Goal: Transaction & Acquisition: Subscribe to service/newsletter

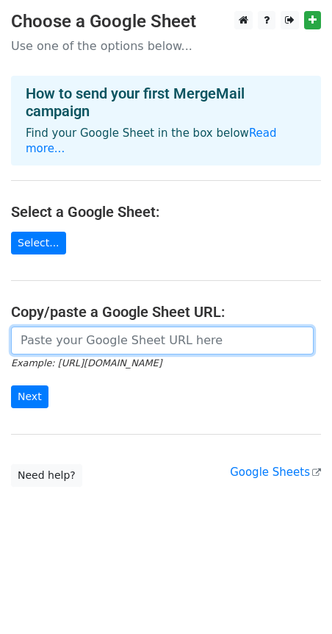
click at [83, 326] on input "url" at bounding box center [162, 340] width 303 height 28
paste input "https://docs.google.com/spreadsheets/d/1uyI2RiC8jm03Sv4XjoCo8lOzW0gWBa3kBYy6IaF…"
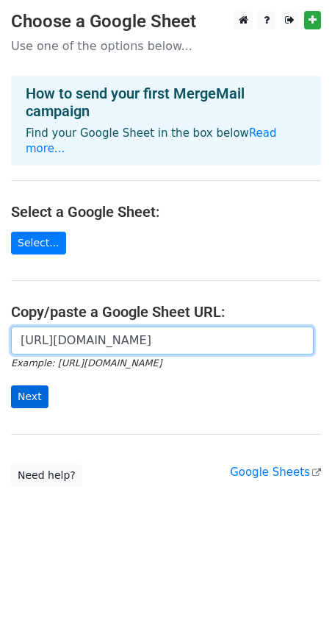
type input "https://docs.google.com/spreadsheets/d/1uyI2RiC8jm03Sv4XjoCo8lOzW0gWBa3kBYy6IaF…"
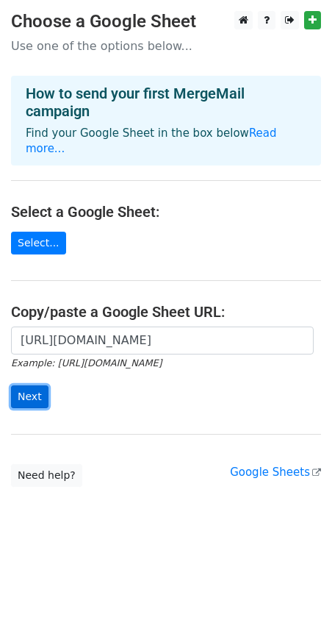
click at [21, 385] on input "Next" at bounding box center [29, 396] width 37 height 23
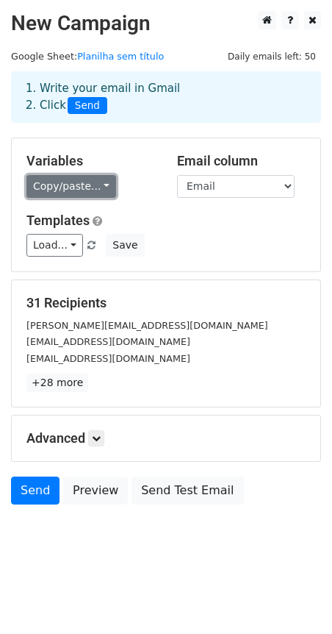
click at [95, 183] on link "Copy/paste..." at bounding box center [71, 186] width 90 height 23
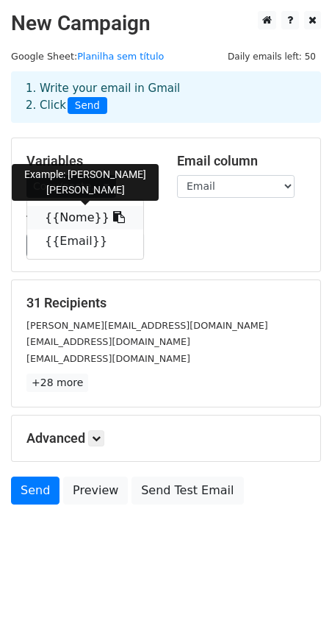
click at [66, 218] on link "{{Nome}}" at bounding box center [85, 218] width 116 height 24
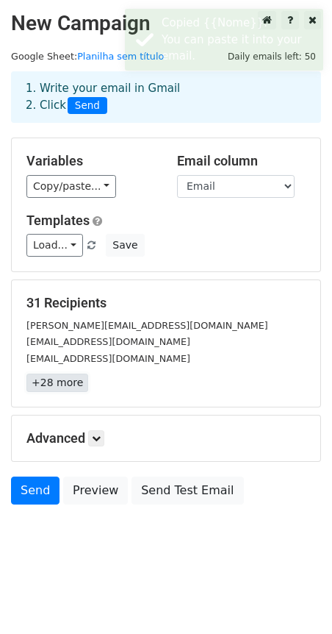
click at [57, 387] on link "+28 more" at bounding box center [57, 382] width 62 height 18
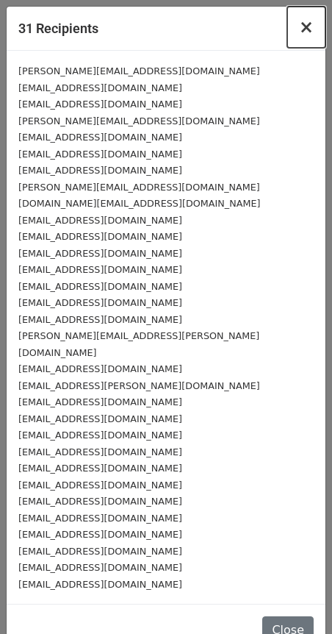
click at [299, 32] on span "×" at bounding box center [306, 27] width 15 height 21
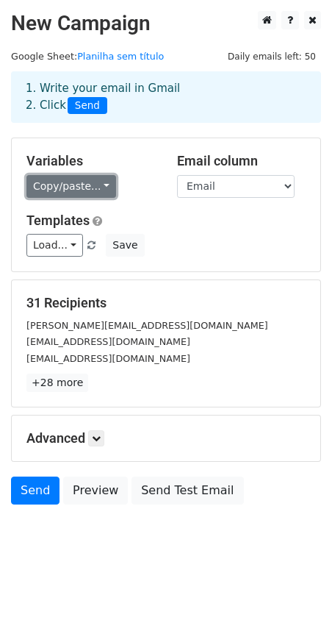
click at [90, 186] on link "Copy/paste..." at bounding box center [71, 186] width 90 height 23
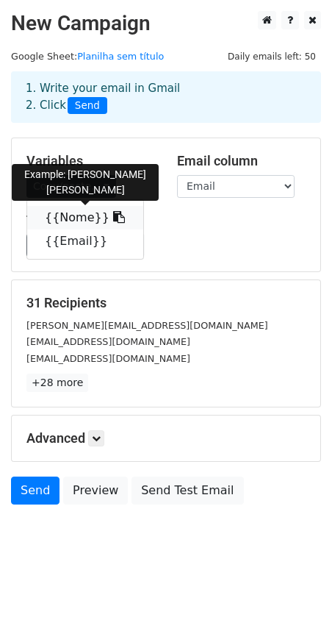
click at [71, 220] on link "{{Nome}}" at bounding box center [85, 218] width 116 height 24
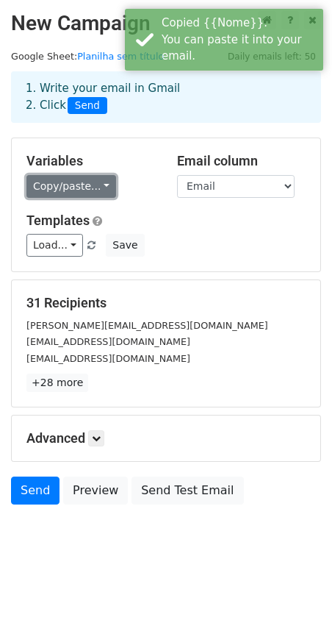
click at [63, 188] on link "Copy/paste..." at bounding box center [71, 186] width 90 height 23
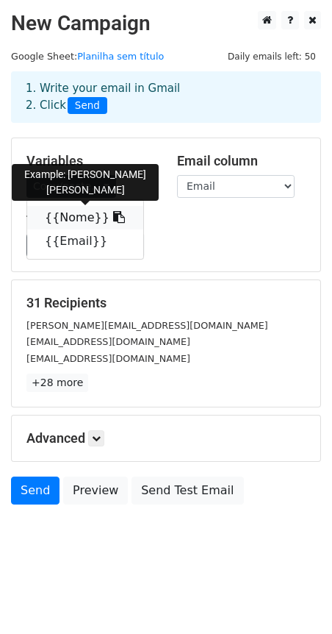
click at [64, 212] on link "{{Nome}}" at bounding box center [85, 218] width 116 height 24
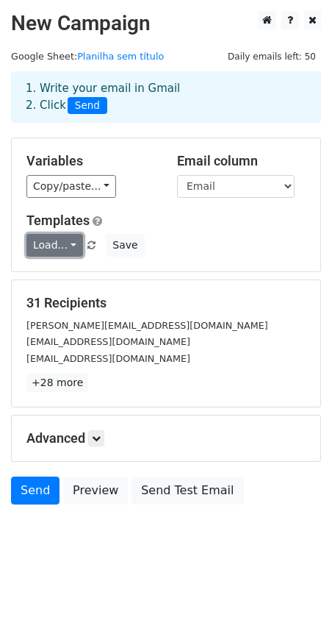
click at [66, 247] on link "Load..." at bounding box center [54, 245] width 57 height 23
click at [76, 246] on link "Load..." at bounding box center [54, 245] width 57 height 23
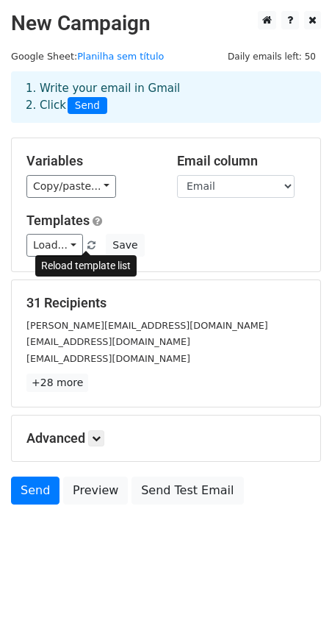
click at [87, 244] on span at bounding box center [91, 246] width 8 height 10
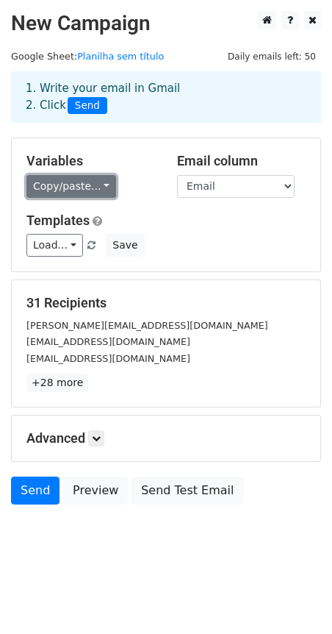
click at [99, 181] on link "Copy/paste..." at bounding box center [71, 186] width 90 height 23
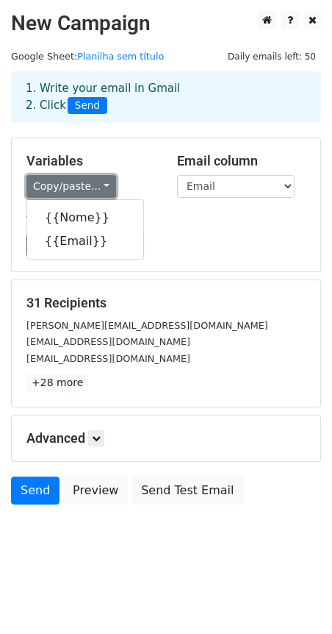
click at [84, 185] on link "Copy/paste..." at bounding box center [71, 186] width 90 height 23
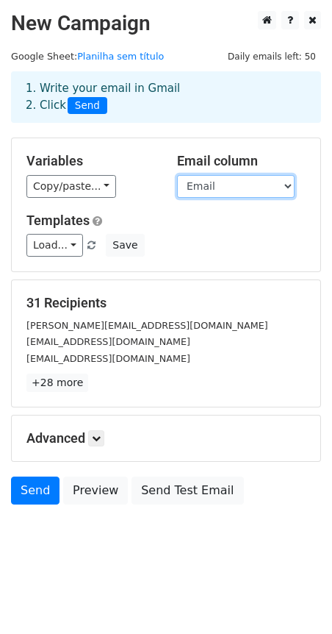
click at [254, 187] on select "Nome Email" at bounding box center [236, 186] width 118 height 23
click at [177, 175] on select "Nome Email" at bounding box center [236, 186] width 118 height 23
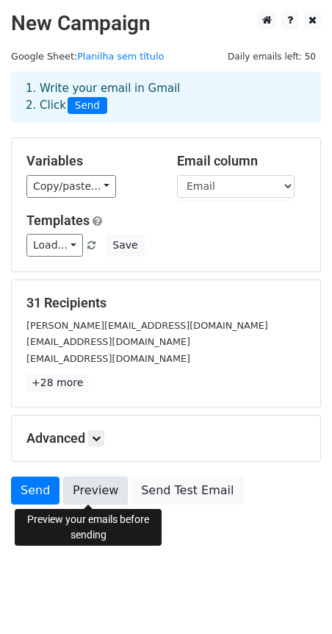
click at [75, 498] on link "Preview" at bounding box center [95, 490] width 65 height 28
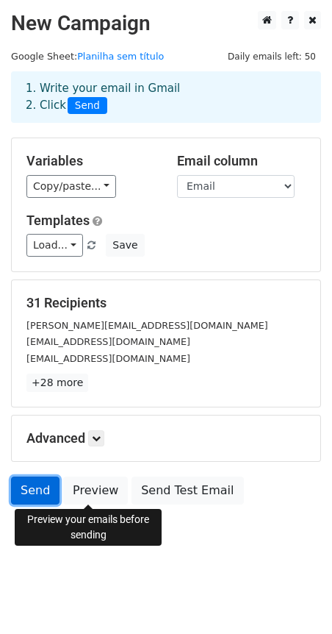
click at [29, 484] on link "Send" at bounding box center [35, 490] width 49 height 28
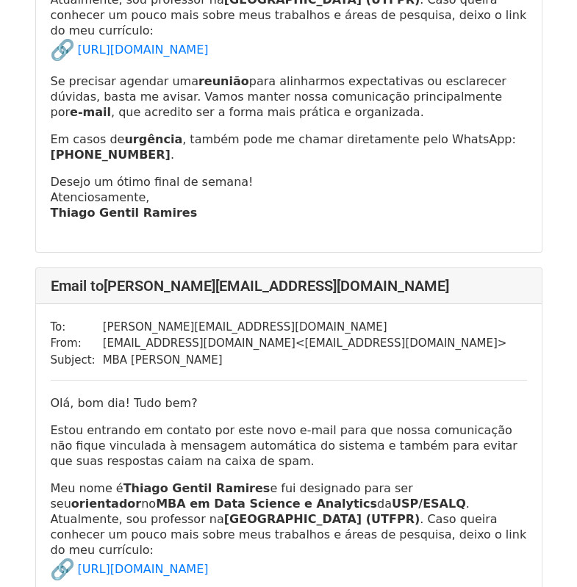
scroll to position [1838, 0]
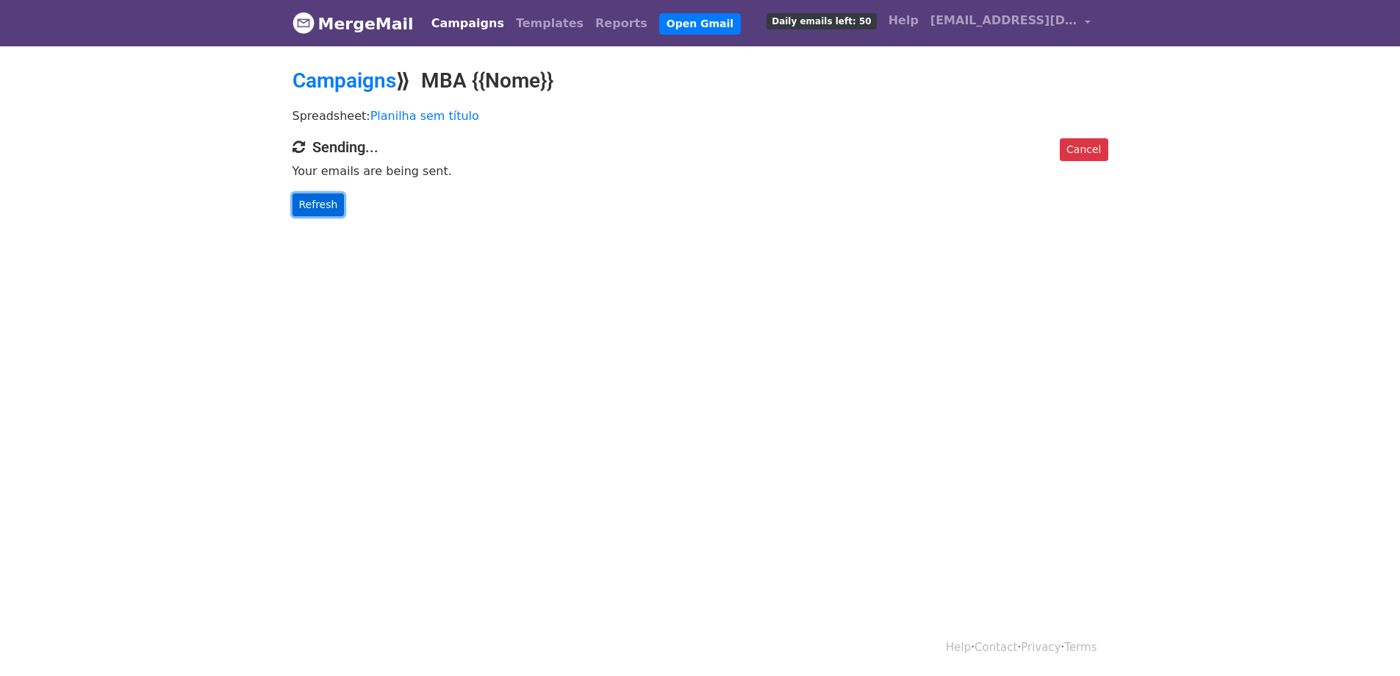
click at [326, 205] on link "Refresh" at bounding box center [319, 204] width 52 height 23
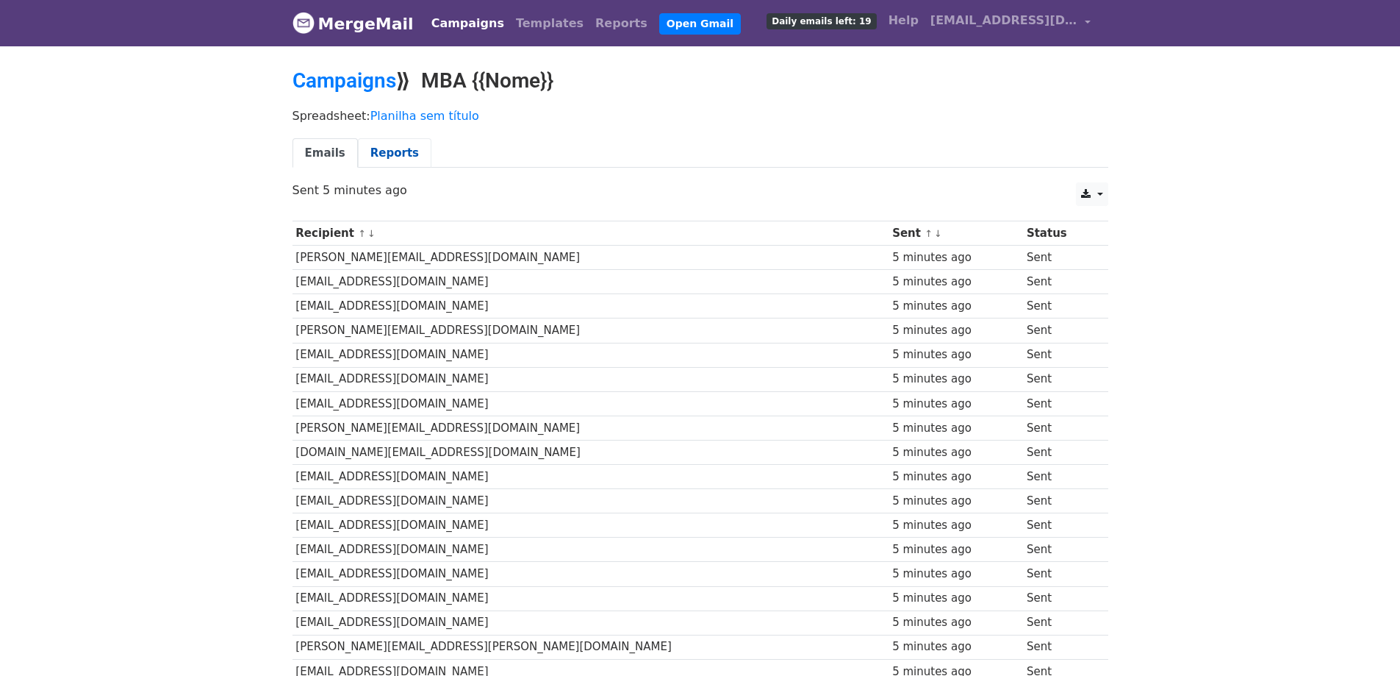
click at [402, 149] on link "Reports" at bounding box center [395, 153] width 74 height 30
